Goal: Information Seeking & Learning: Learn about a topic

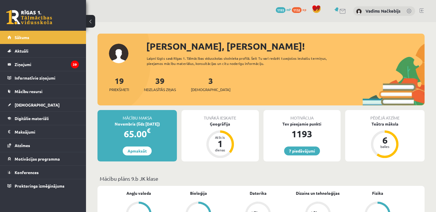
click at [421, 8] on link at bounding box center [422, 10] width 4 height 5
click at [297, 8] on span "1132" at bounding box center [297, 10] width 10 height 6
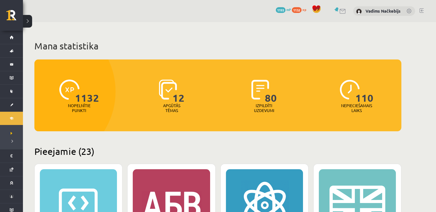
click at [420, 10] on link at bounding box center [422, 10] width 4 height 5
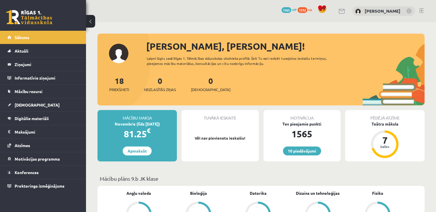
click at [304, 9] on span "1312" at bounding box center [303, 10] width 10 height 6
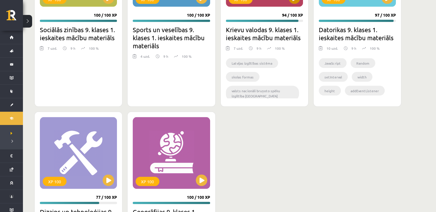
scroll to position [1148, 0]
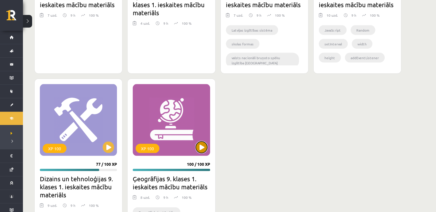
click at [200, 149] on button at bounding box center [201, 146] width 11 height 11
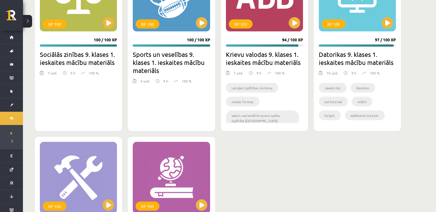
scroll to position [1202, 0]
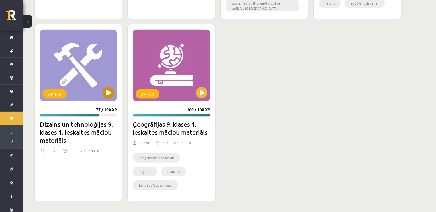
click at [84, 66] on div "XP 100" at bounding box center [78, 66] width 77 height 72
click at [115, 93] on div "XP 100" at bounding box center [78, 66] width 77 height 72
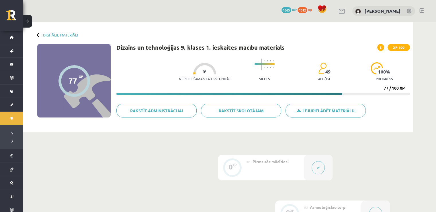
click at [316, 162] on button at bounding box center [318, 167] width 13 height 13
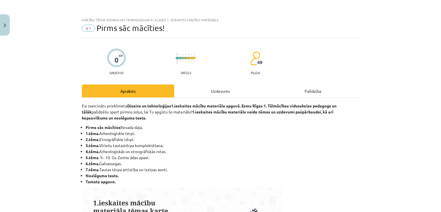
click at [212, 90] on div "Uzdevums" at bounding box center [220, 90] width 92 height 13
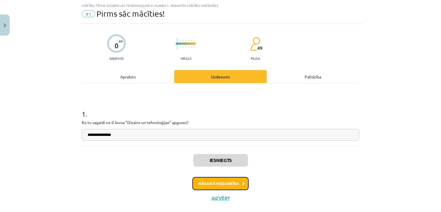
click at [233, 181] on button "Nākamā nodarbība" at bounding box center [220, 183] width 56 height 13
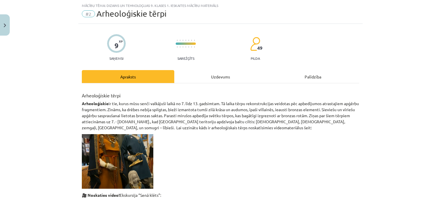
click at [202, 81] on div "Uzdevums" at bounding box center [220, 76] width 92 height 13
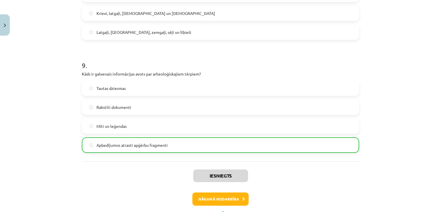
scroll to position [990, 0]
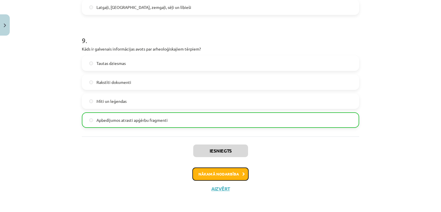
click at [230, 176] on button "Nākamā nodarbība" at bounding box center [220, 173] width 56 height 13
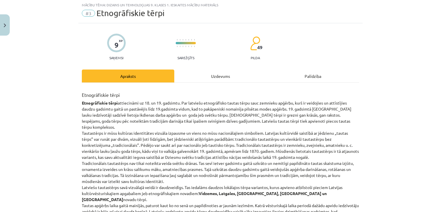
scroll to position [14, 0]
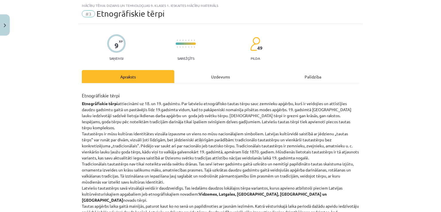
click at [207, 73] on div "Uzdevums" at bounding box center [220, 76] width 92 height 13
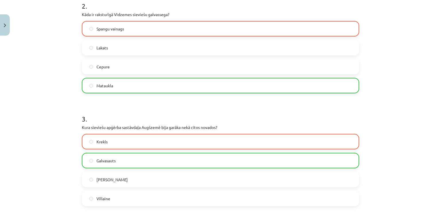
scroll to position [244, 0]
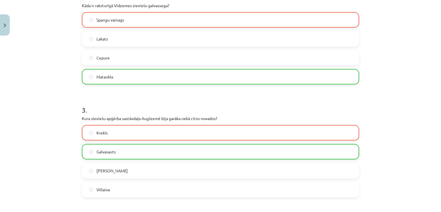
drag, startPoint x: 334, startPoint y: 92, endPoint x: 198, endPoint y: 104, distance: 136.3
click at [198, 104] on h1 "3 ." at bounding box center [220, 105] width 277 height 18
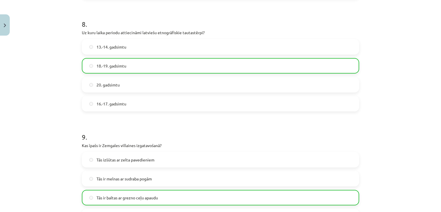
scroll to position [933, 0]
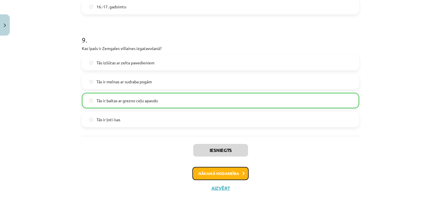
click at [218, 171] on button "Nākamā nodarbība" at bounding box center [220, 173] width 56 height 13
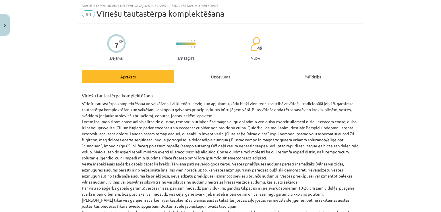
click at [217, 73] on div "Uzdevums" at bounding box center [220, 76] width 92 height 13
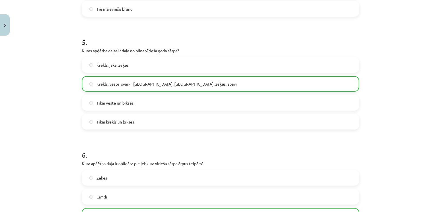
scroll to position [531, 0]
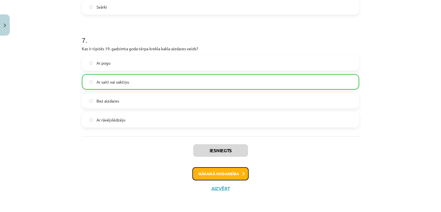
click at [232, 169] on button "Nākamā nodarbība" at bounding box center [220, 173] width 56 height 13
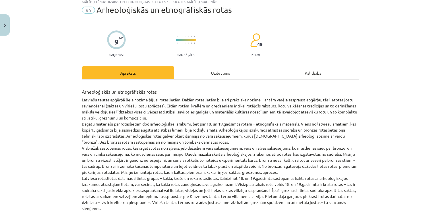
scroll to position [14, 0]
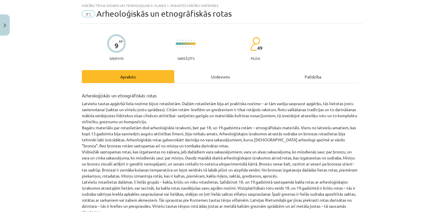
click at [202, 78] on div "Uzdevums" at bounding box center [220, 76] width 92 height 13
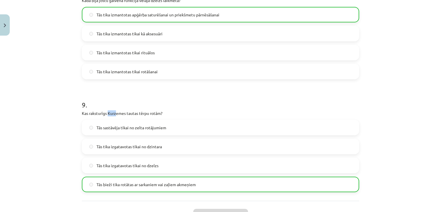
scroll to position [933, 0]
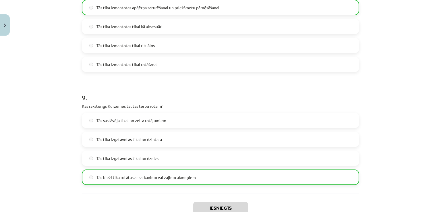
click at [239, 110] on div "9 . Kas raksturīgs Kurzemes tautas tērpu rotām? Tās sastāvēja tikai no zelta ro…" at bounding box center [220, 134] width 277 height 101
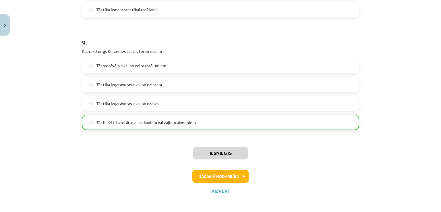
scroll to position [991, 0]
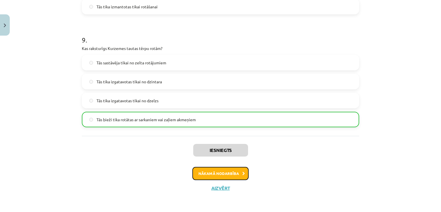
click at [214, 175] on button "Nākamā nodarbība" at bounding box center [220, 173] width 56 height 13
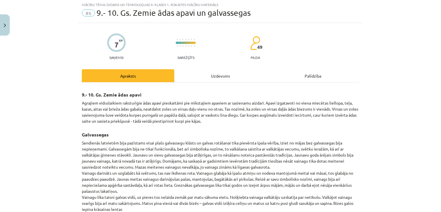
scroll to position [14, 0]
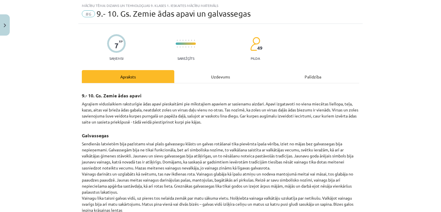
click at [222, 81] on div "Uzdevums" at bounding box center [220, 76] width 92 height 13
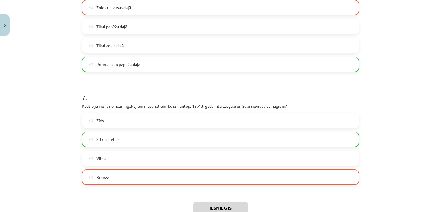
scroll to position [650, 0]
